Goal: Task Accomplishment & Management: Manage account settings

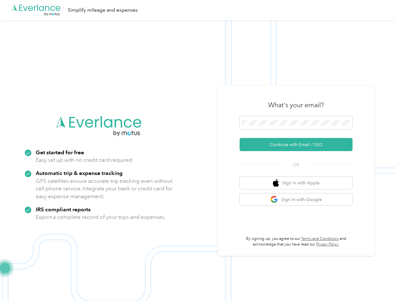
click at [199, 150] on img at bounding box center [197, 170] width 394 height 301
click at [199, 10] on div ".cls-1 { fill: #00adee; } .cls-2 { fill: #fff; } .cls-3 { fill: #707372; } .cls…" at bounding box center [197, 10] width 394 height 20
click at [298, 144] on button "Continue with Email / SSO" at bounding box center [295, 144] width 113 height 13
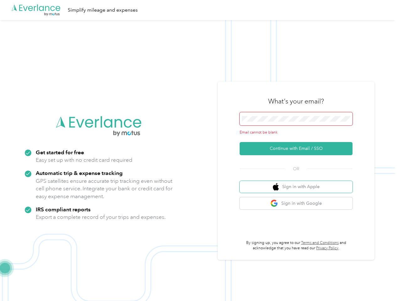
click at [298, 183] on button "Sign in with Apple" at bounding box center [295, 187] width 113 height 12
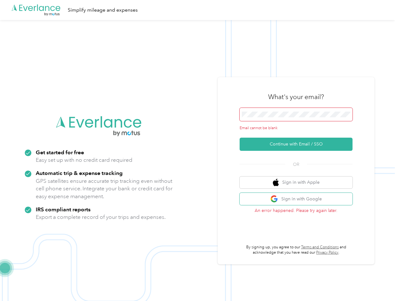
click at [298, 199] on button "Sign in with Google" at bounding box center [295, 199] width 113 height 12
